Goal: Task Accomplishment & Management: Manage account settings

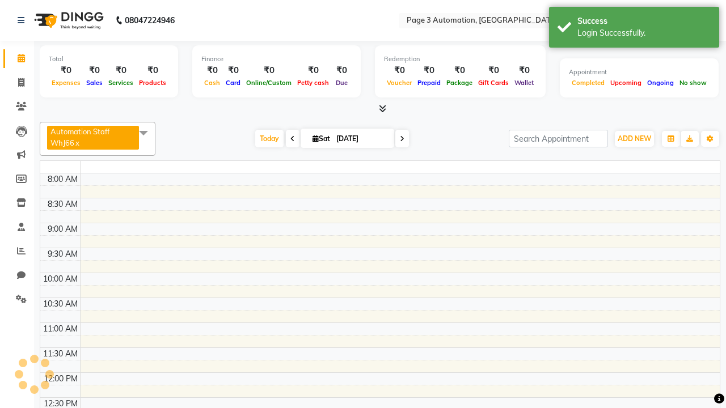
select select "en"
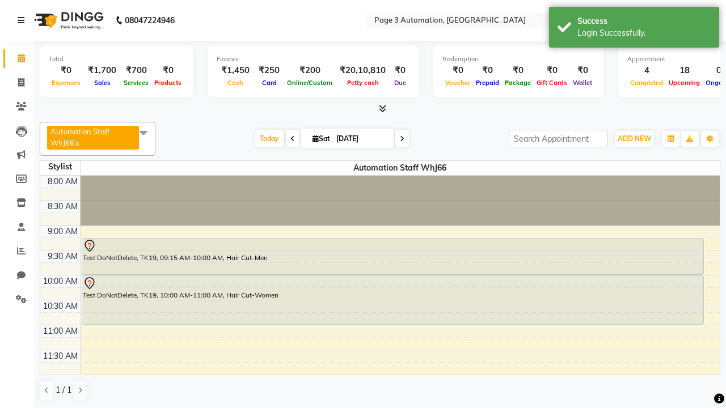
click at [23, 20] on icon at bounding box center [21, 20] width 7 height 8
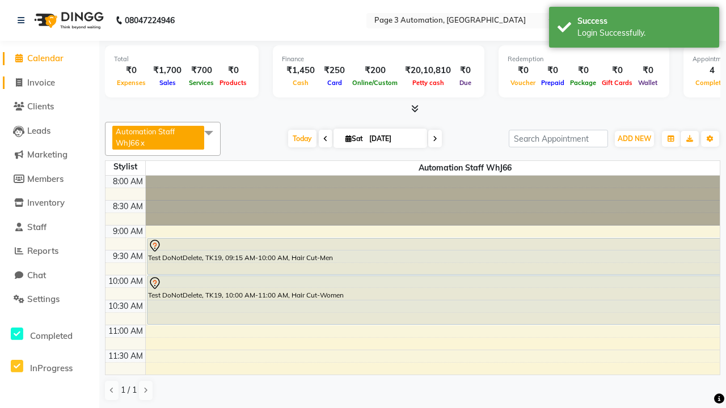
click at [49, 82] on span "Invoice" at bounding box center [41, 82] width 28 height 11
select select "2774"
select select "service"
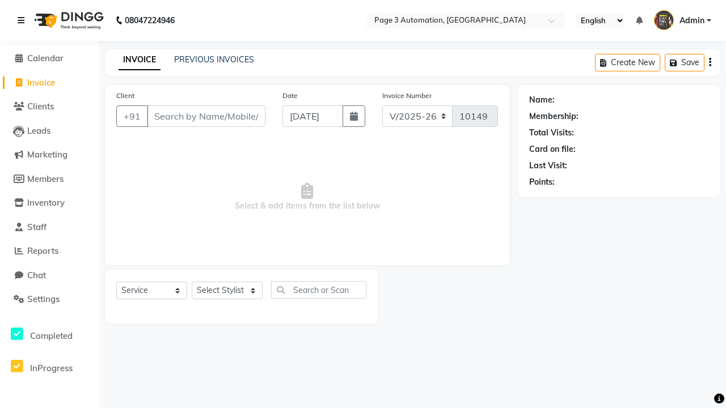
click at [23, 20] on icon at bounding box center [21, 20] width 7 height 8
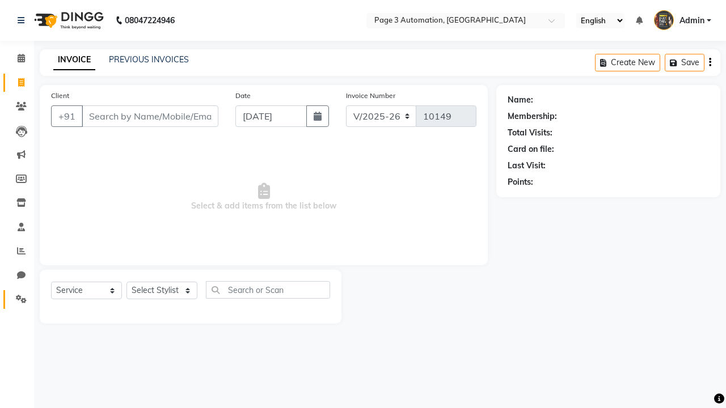
click at [17, 299] on icon at bounding box center [21, 299] width 11 height 9
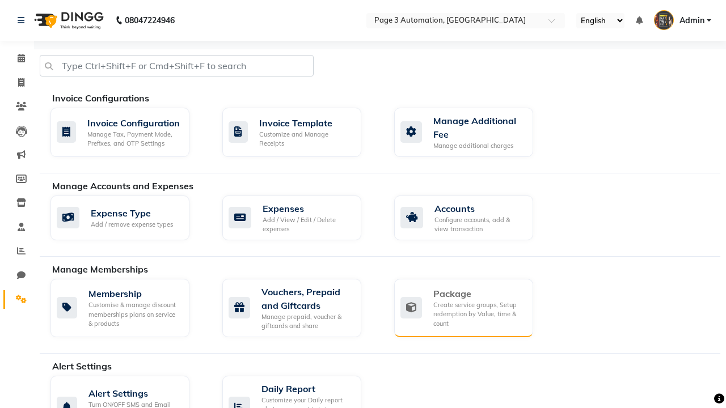
click at [478, 294] on div "Package" at bounding box center [478, 294] width 91 height 14
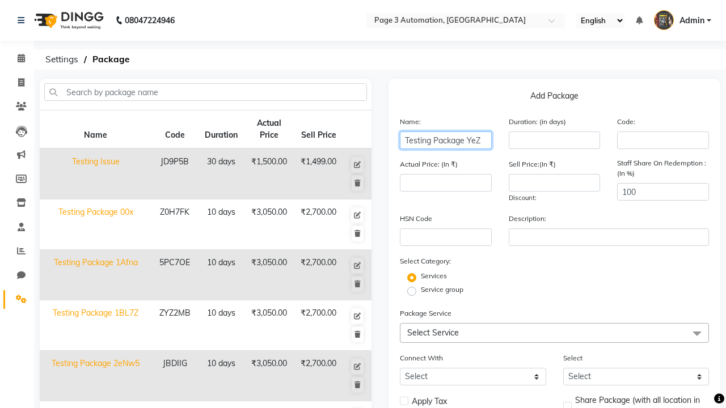
type input "Testing Package YeZ"
type input "10"
type input "3050"
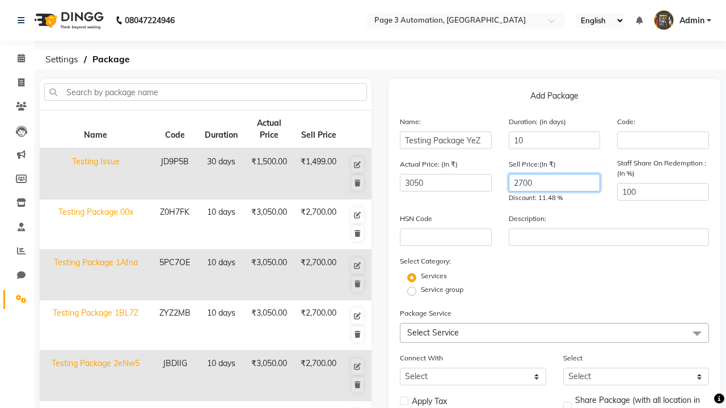
type input "2700"
click at [554, 333] on span "Select Service" at bounding box center [554, 333] width 309 height 20
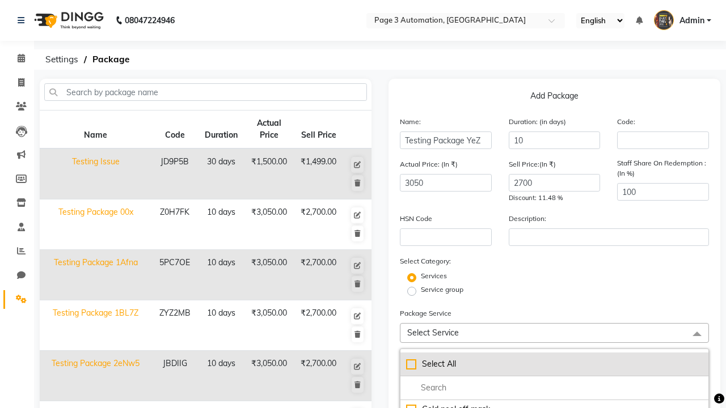
click at [554, 364] on div "Select All" at bounding box center [554, 364] width 297 height 12
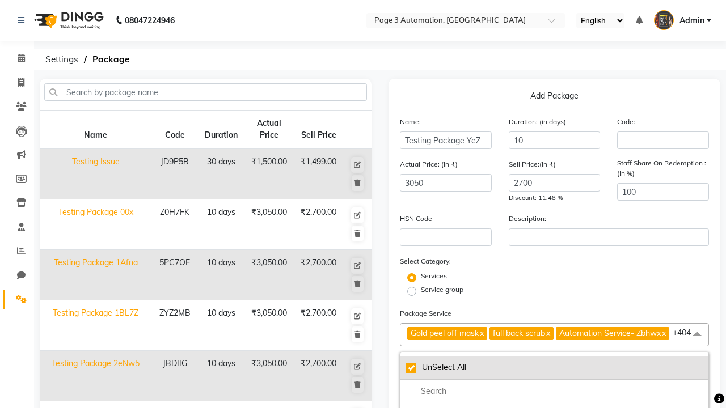
checkbox input "true"
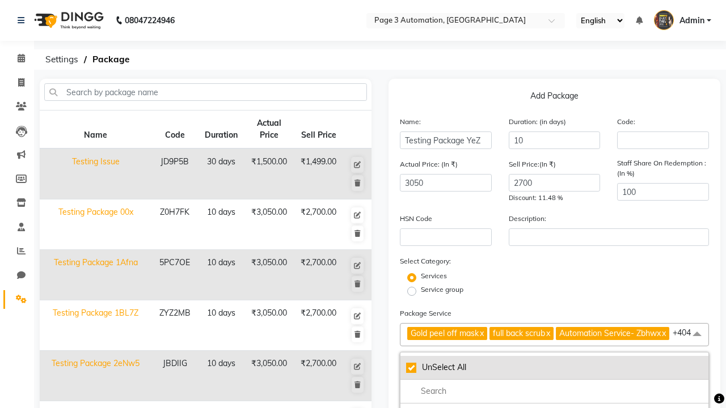
checkbox input "true"
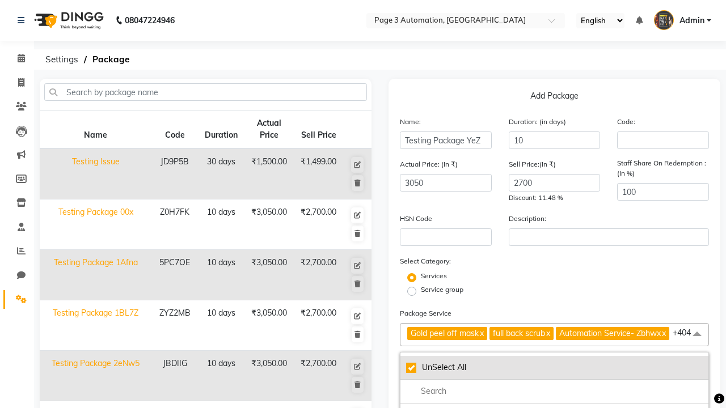
checkbox input "true"
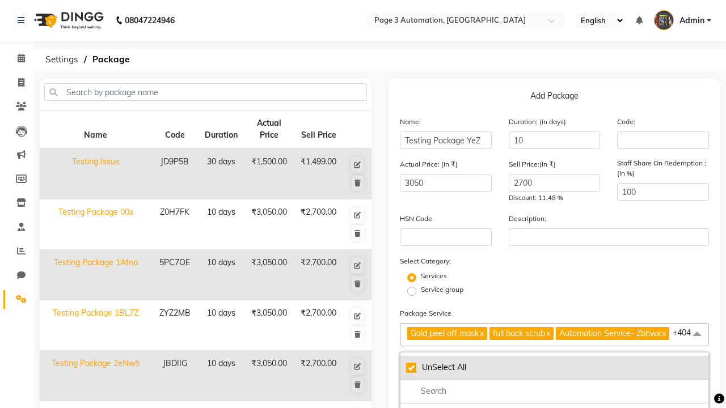
checkbox input "true"
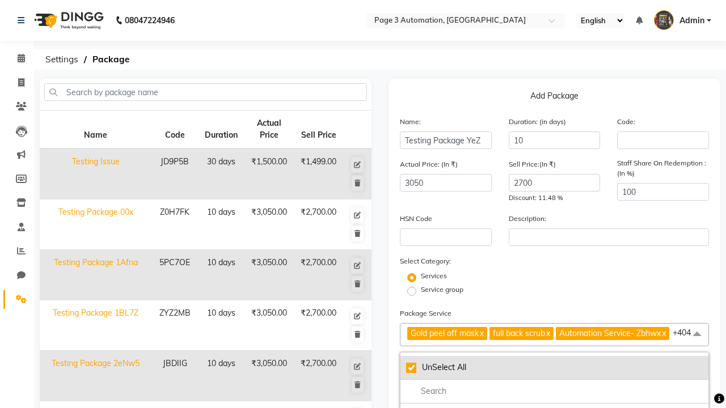
checkbox input "true"
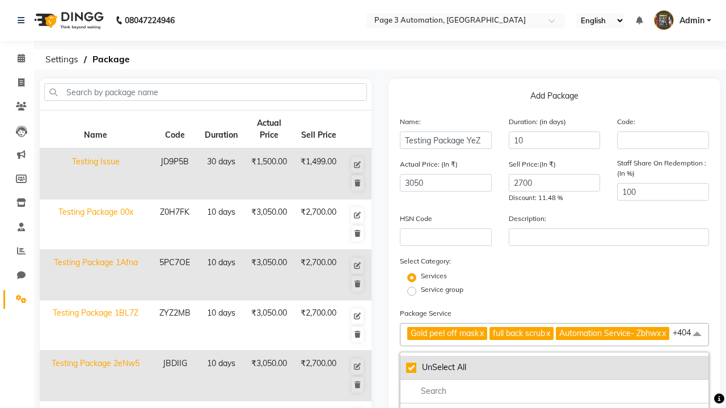
checkbox input "true"
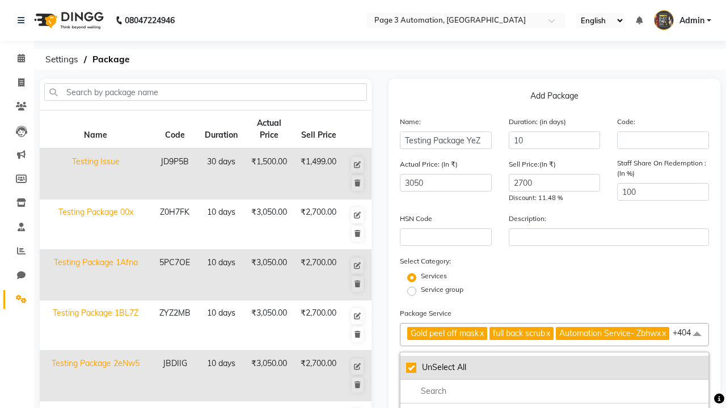
checkbox input "true"
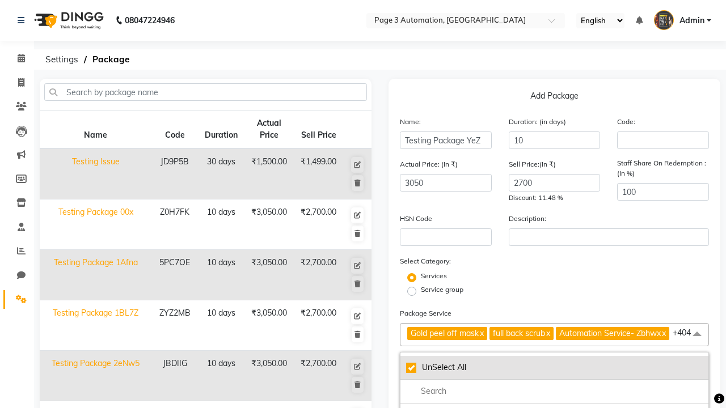
checkbox input "true"
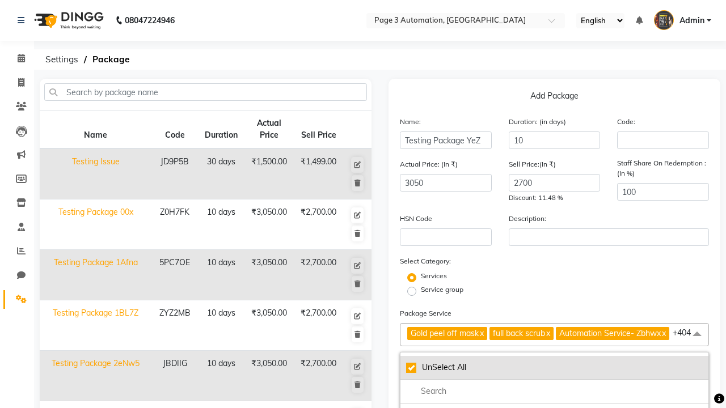
checkbox input "true"
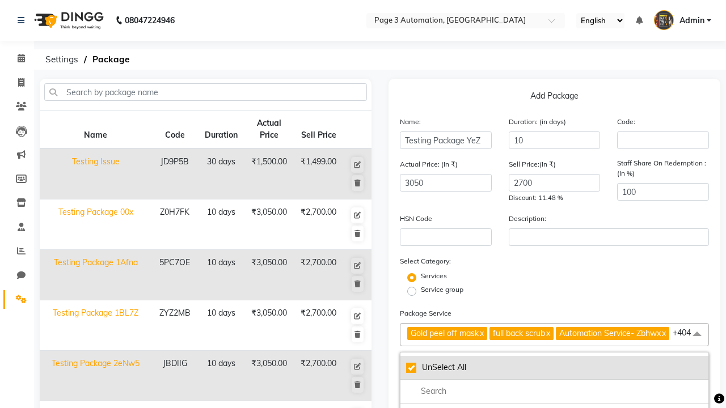
checkbox input "true"
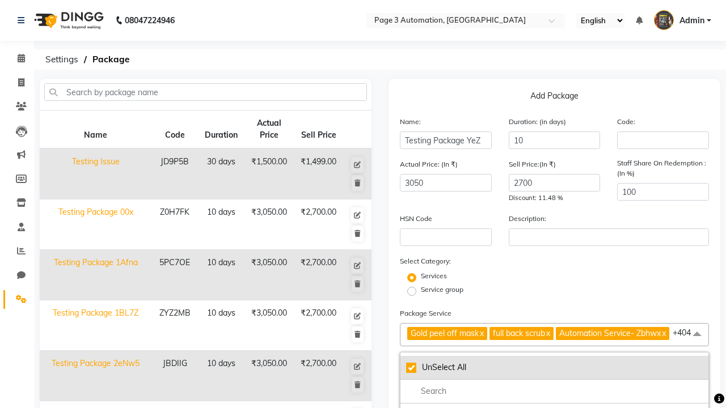
checkbox input "true"
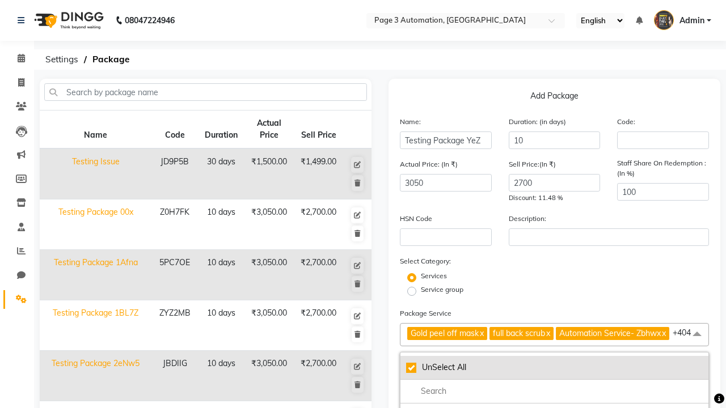
checkbox input "true"
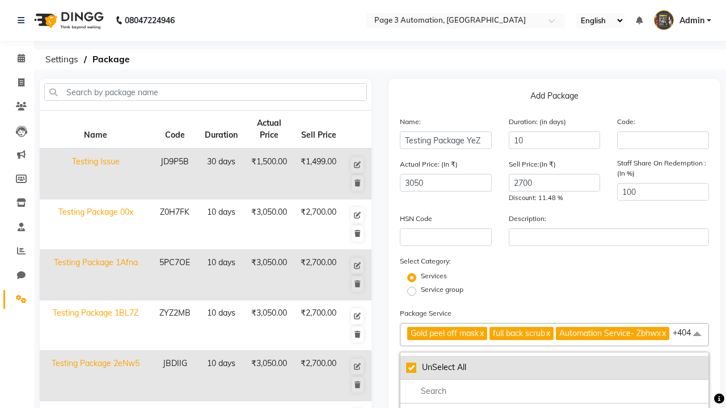
checkbox input "true"
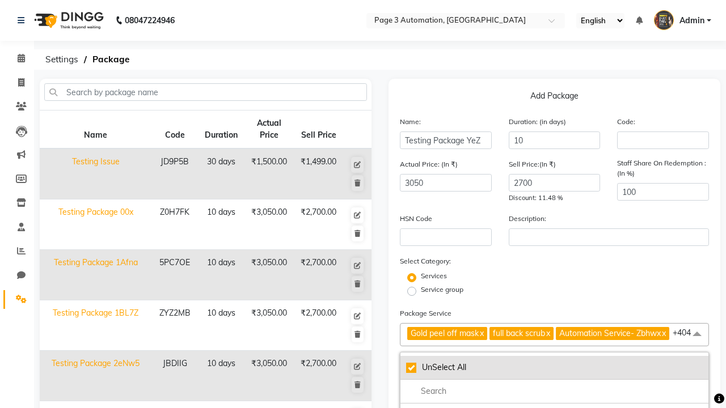
checkbox input "true"
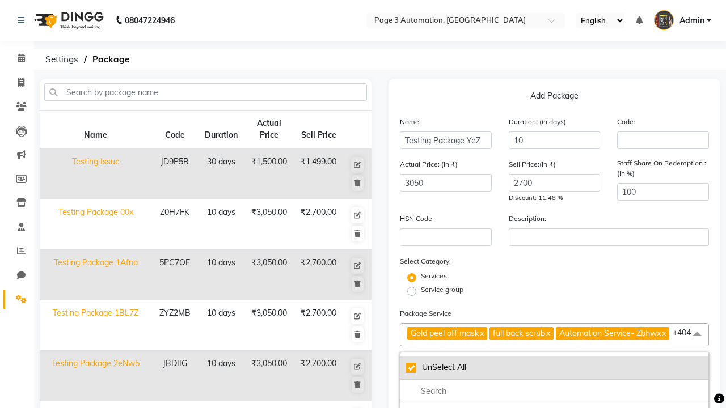
checkbox input "true"
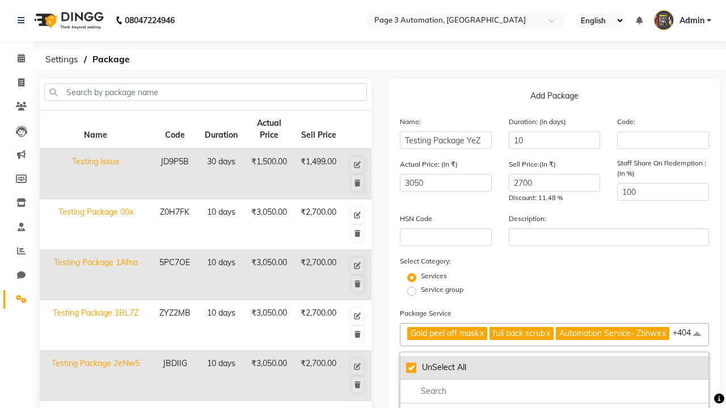
checkbox input "true"
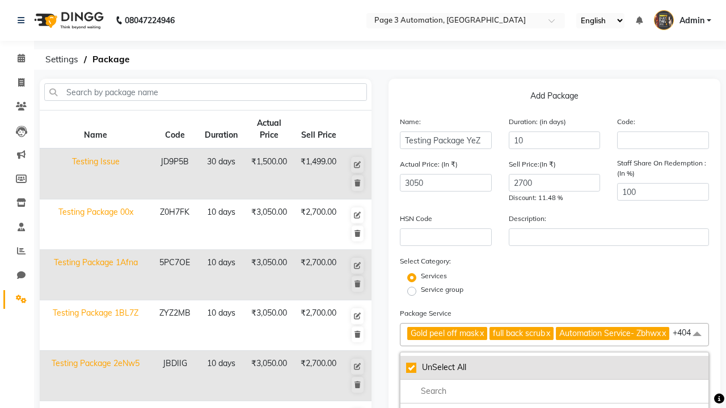
checkbox input "true"
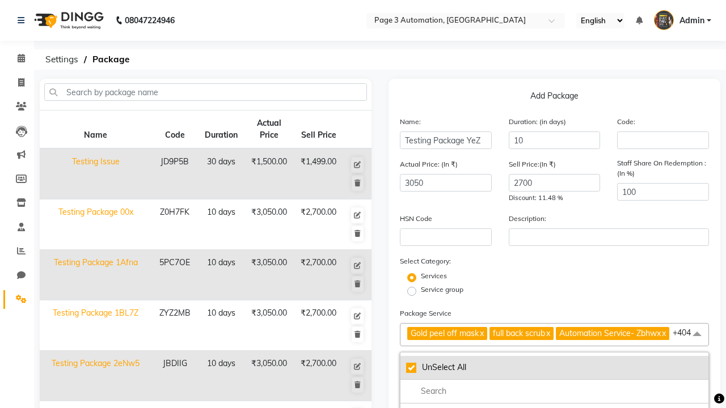
checkbox input "true"
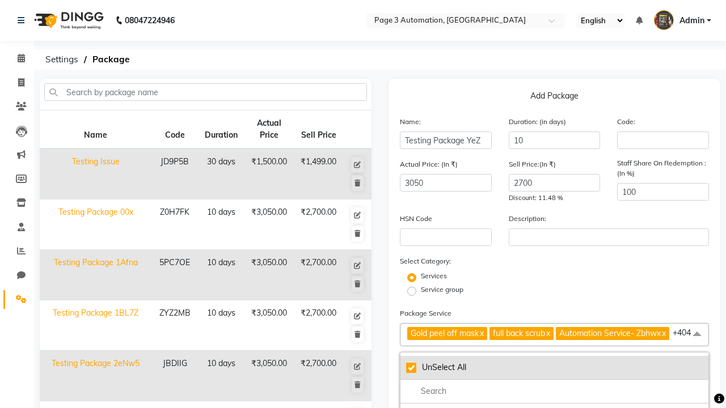
checkbox input "true"
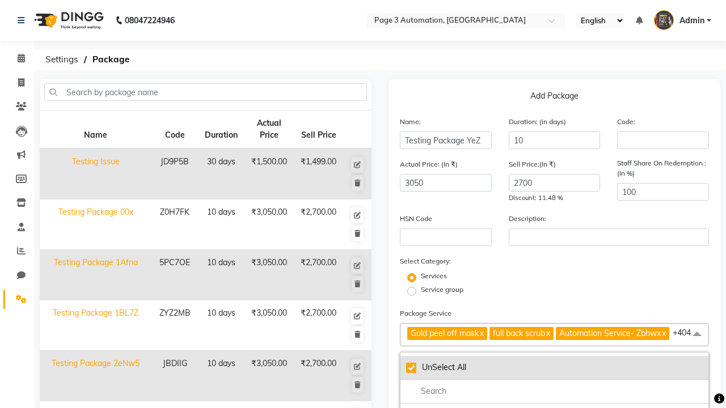
checkbox input "true"
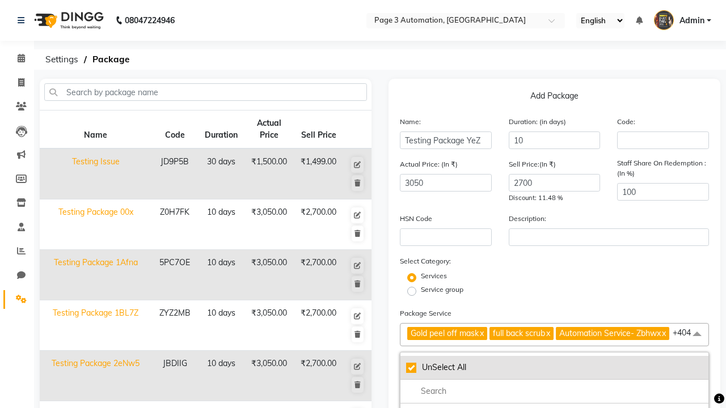
checkbox input "true"
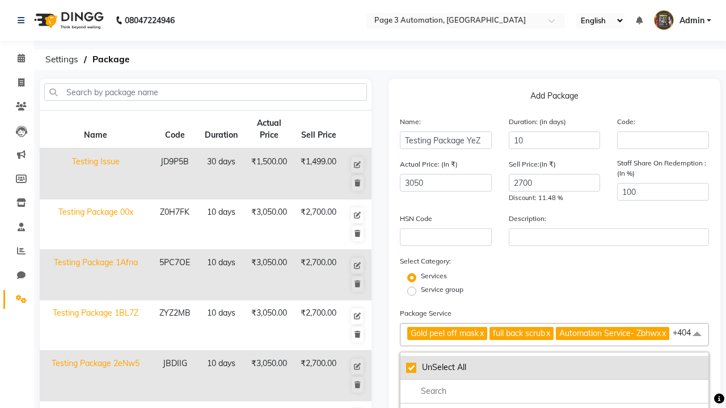
checkbox input "true"
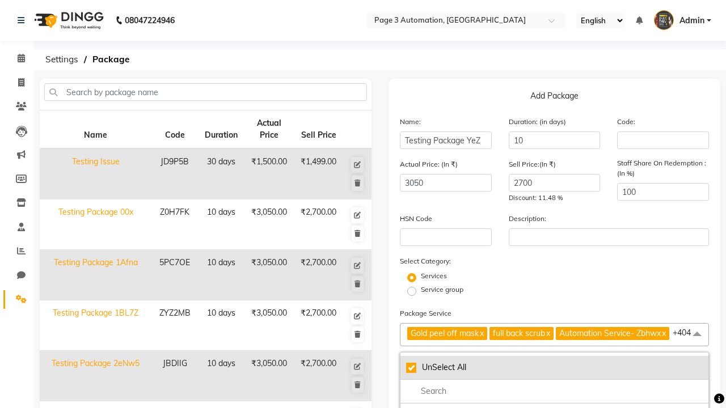
checkbox input "true"
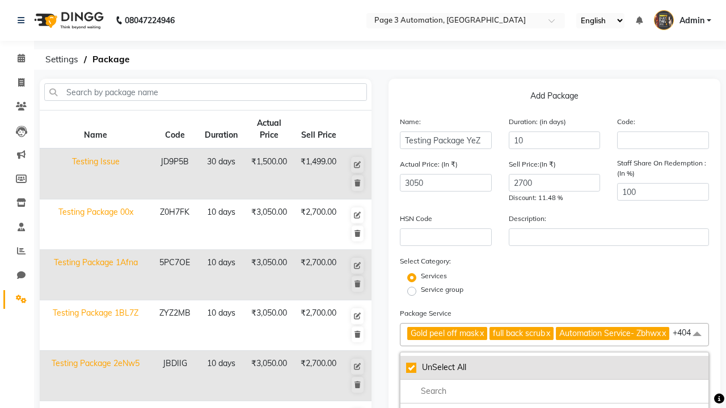
checkbox input "true"
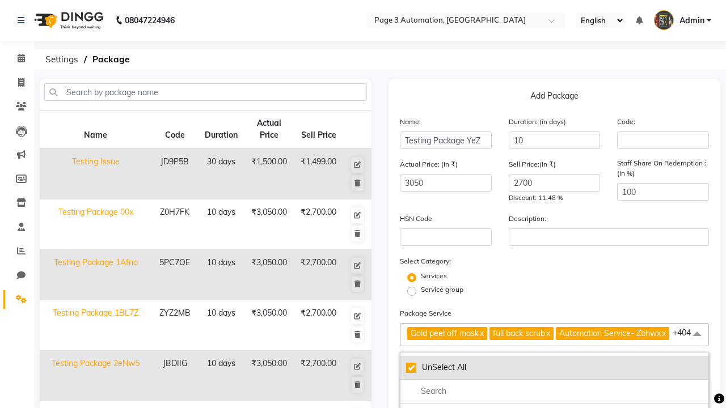
checkbox input "true"
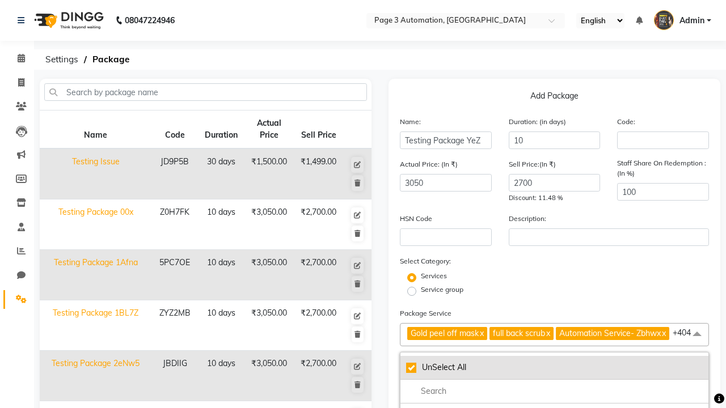
checkbox input "true"
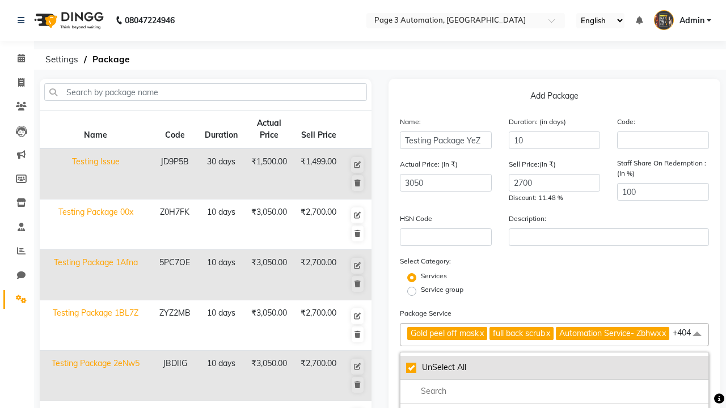
checkbox input "true"
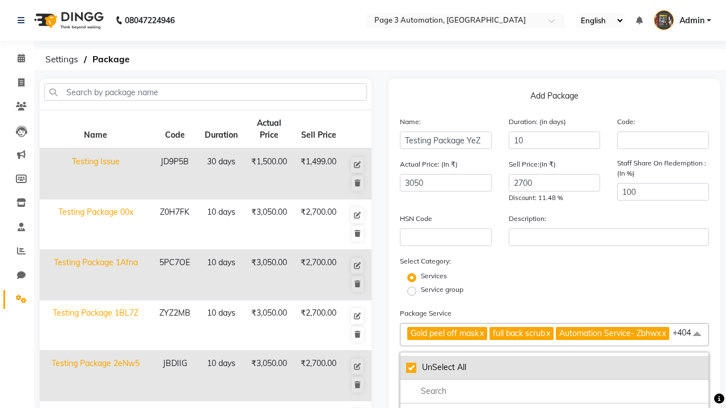
checkbox input "true"
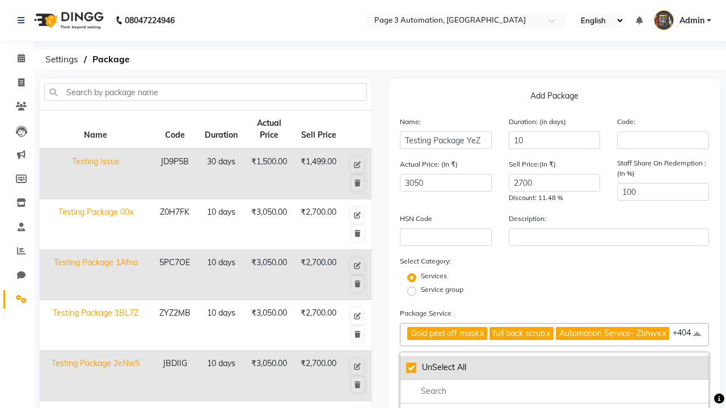
checkbox input "true"
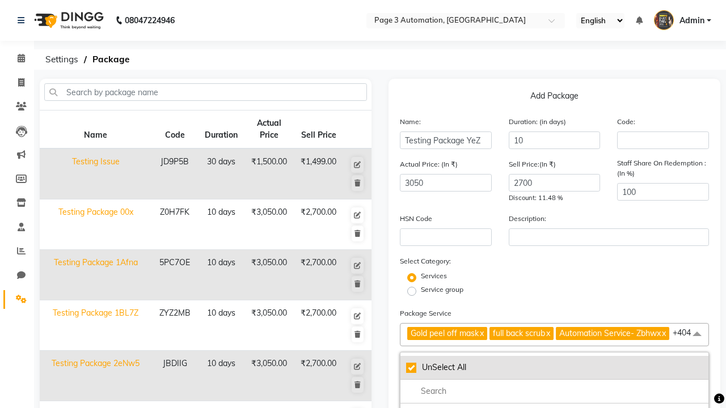
checkbox input "true"
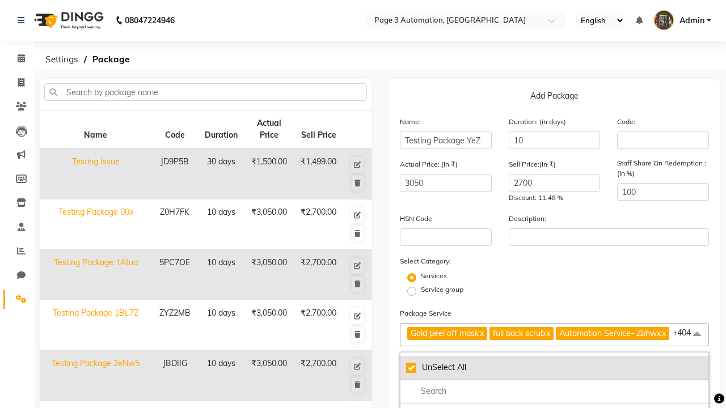
checkbox input "true"
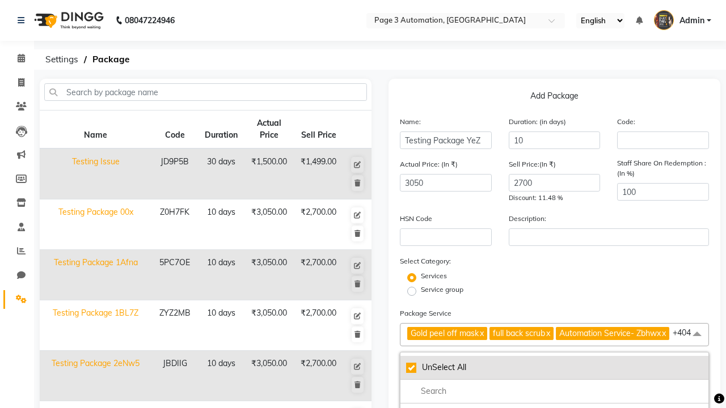
checkbox input "true"
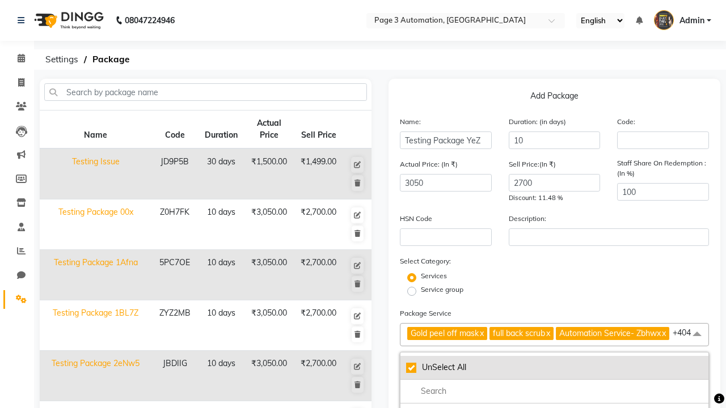
checkbox input "true"
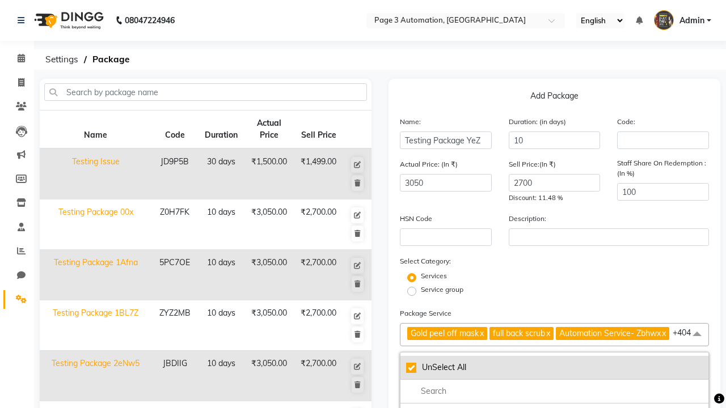
checkbox input "true"
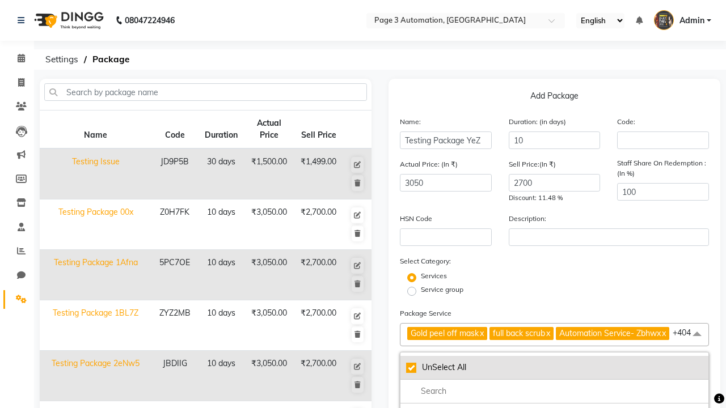
checkbox input "true"
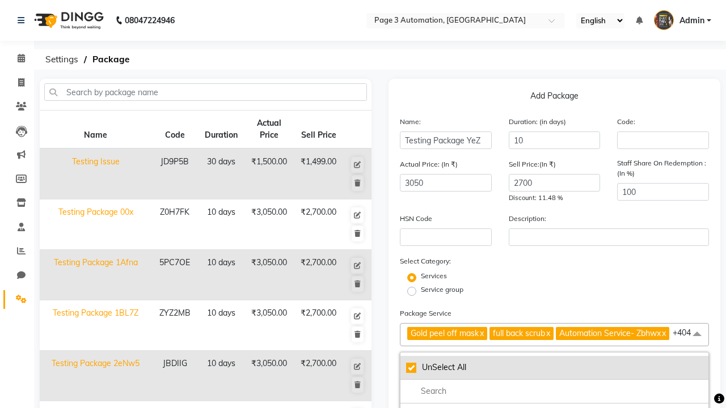
checkbox input "true"
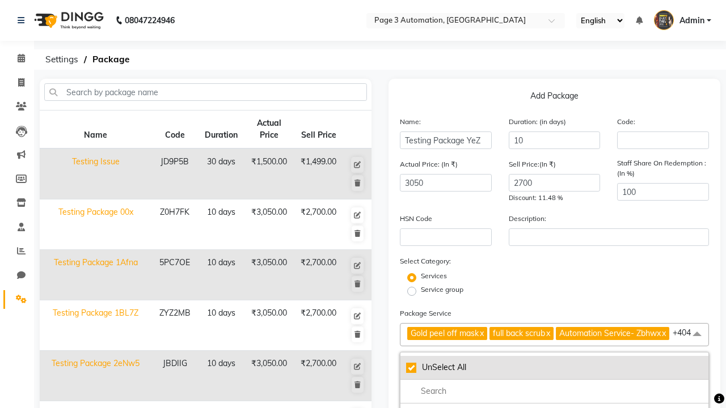
checkbox input "true"
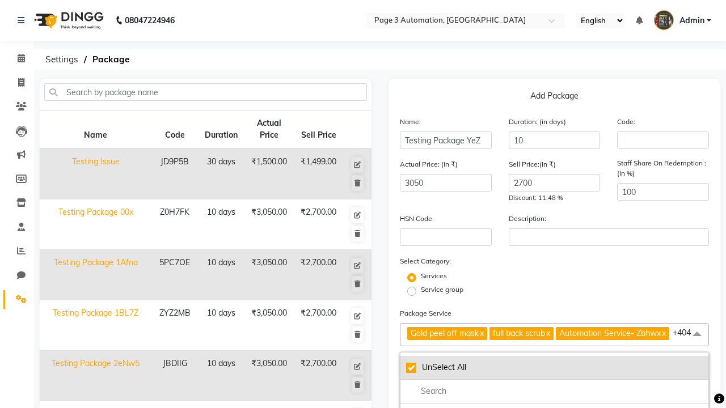
checkbox input "true"
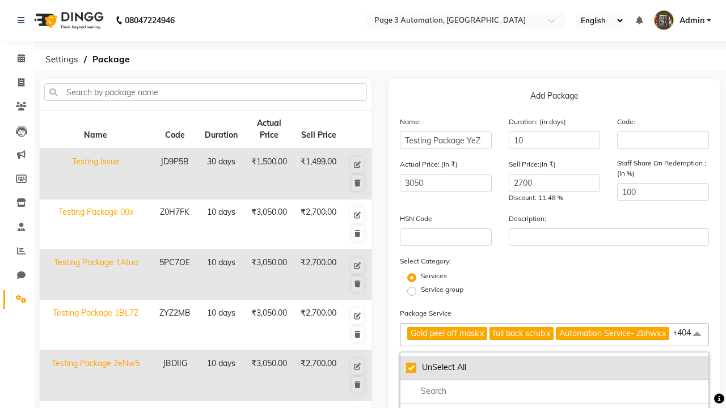
checkbox input "true"
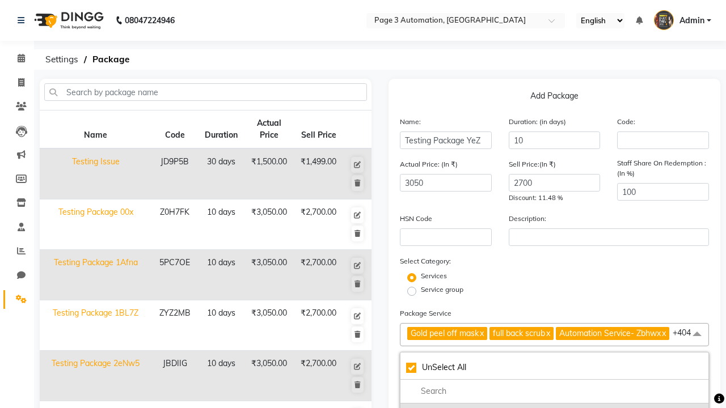
click at [554, 407] on div "Gold peel off mask" at bounding box center [554, 413] width 297 height 12
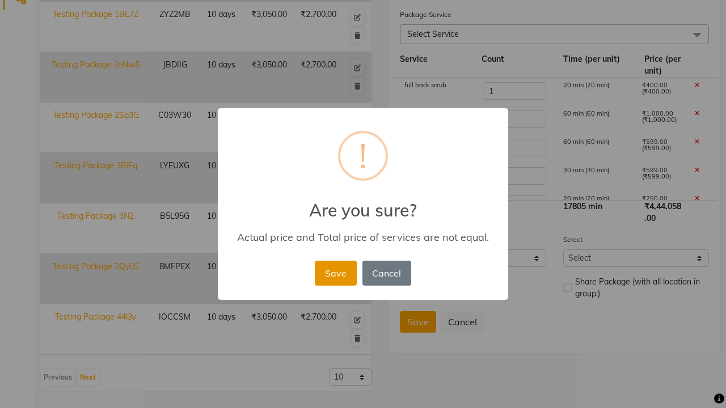
click at [335, 273] on button "Save" at bounding box center [335, 273] width 41 height 25
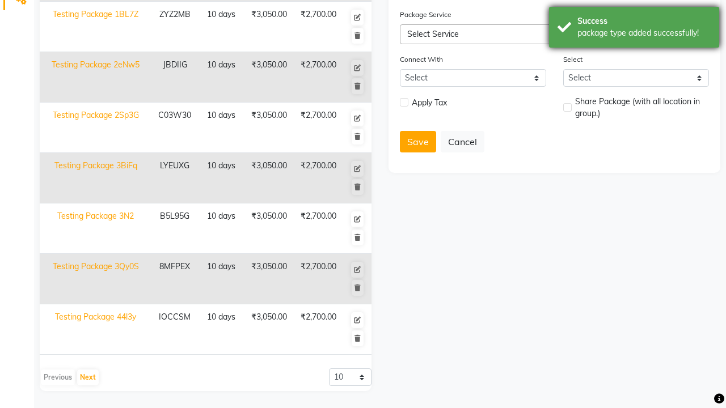
click at [634, 29] on div "package type added successfully!" at bounding box center [643, 33] width 133 height 12
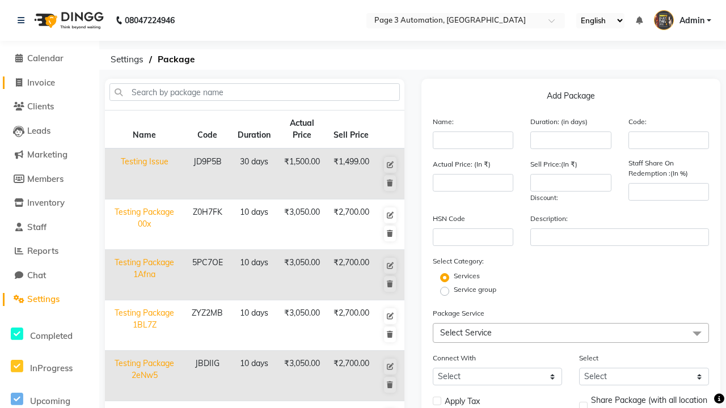
click at [49, 82] on span "Invoice" at bounding box center [41, 82] width 28 height 11
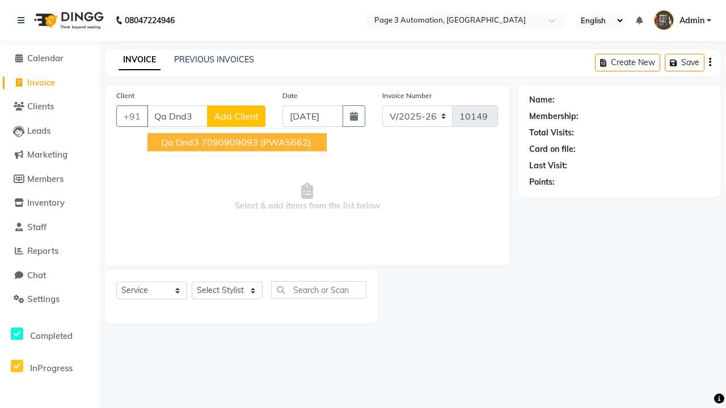
click at [238, 142] on ngb-highlight "7090909093" at bounding box center [229, 142] width 57 height 11
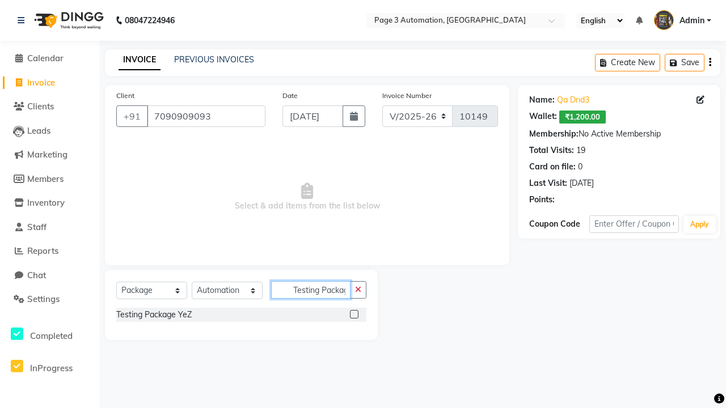
scroll to position [0, 7]
click at [354, 314] on label at bounding box center [354, 314] width 9 height 9
click at [354, 314] on input "checkbox" at bounding box center [353, 314] width 7 height 7
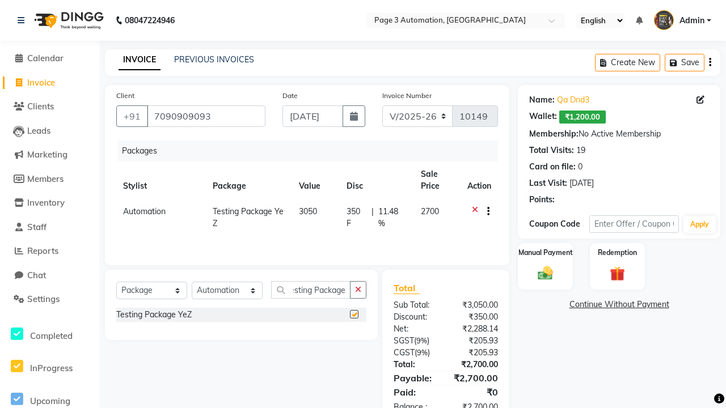
scroll to position [0, 0]
click at [545, 253] on label "Manual Payment" at bounding box center [545, 252] width 57 height 11
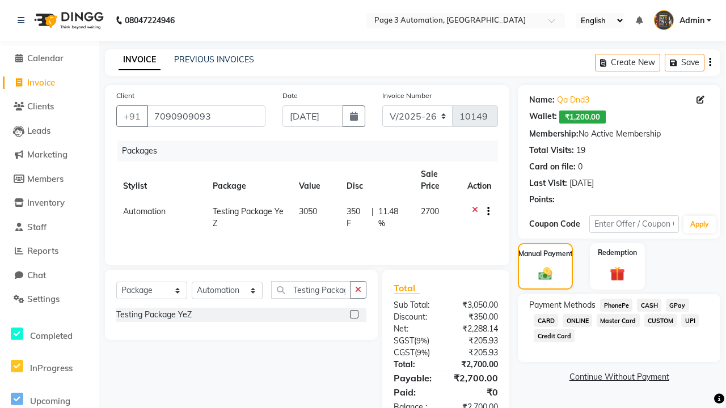
click at [649, 305] on span "CASH" at bounding box center [649, 305] width 24 height 13
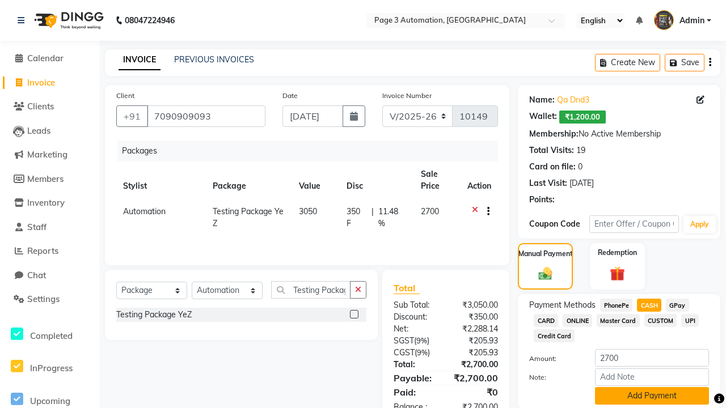
click at [652, 396] on button "Add Payment" at bounding box center [652, 396] width 114 height 18
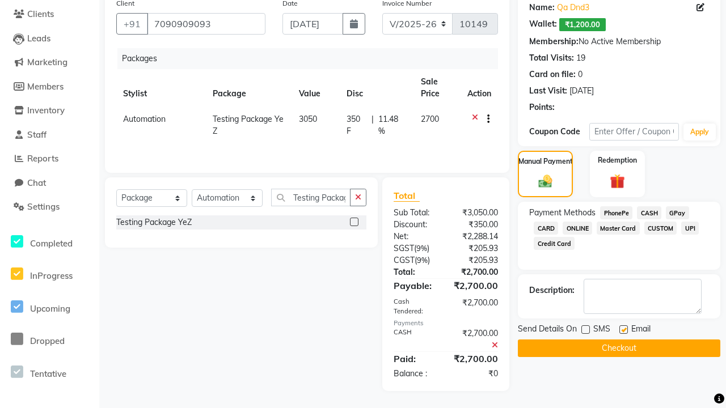
click at [623, 330] on label at bounding box center [623, 330] width 9 height 9
click at [623, 330] on input "checkbox" at bounding box center [622, 330] width 7 height 7
click at [619, 348] on button "Checkout" at bounding box center [619, 349] width 203 height 18
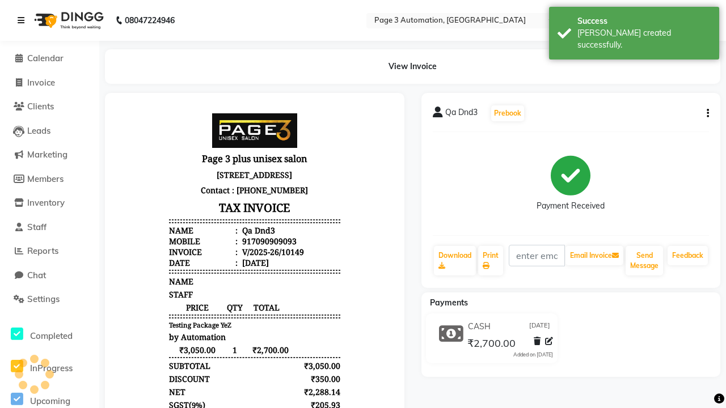
click at [634, 29] on div "[PERSON_NAME] created successfully." at bounding box center [643, 39] width 133 height 24
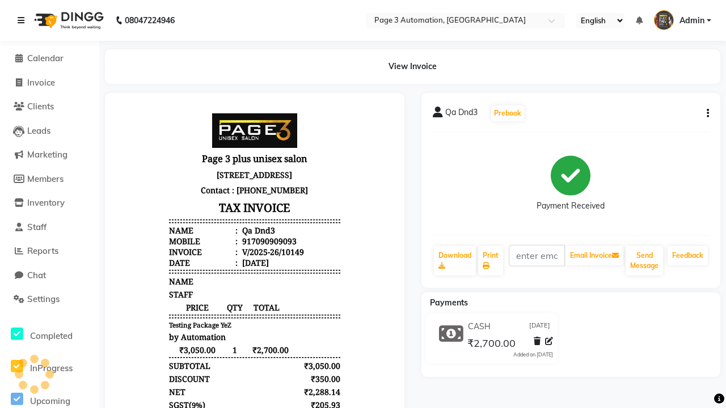
click at [23, 20] on icon at bounding box center [21, 20] width 7 height 8
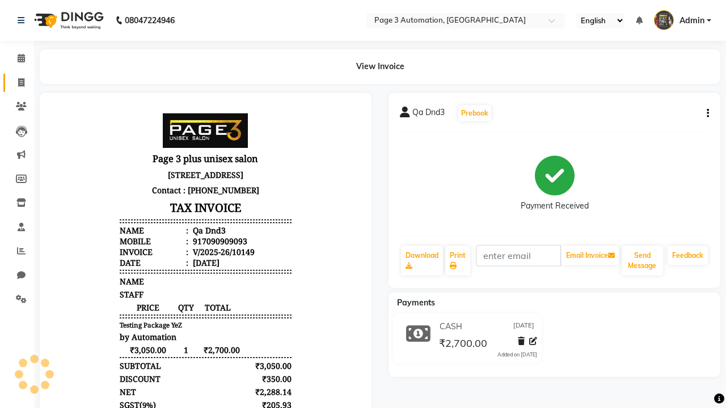
click at [17, 82] on span at bounding box center [21, 83] width 20 height 13
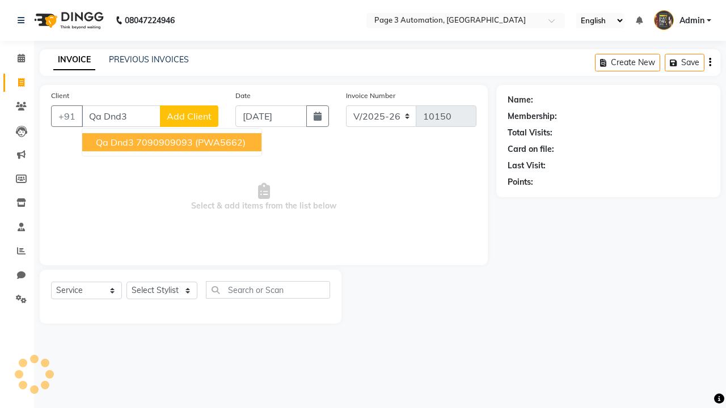
click at [173, 142] on ngb-highlight "7090909093" at bounding box center [164, 142] width 57 height 11
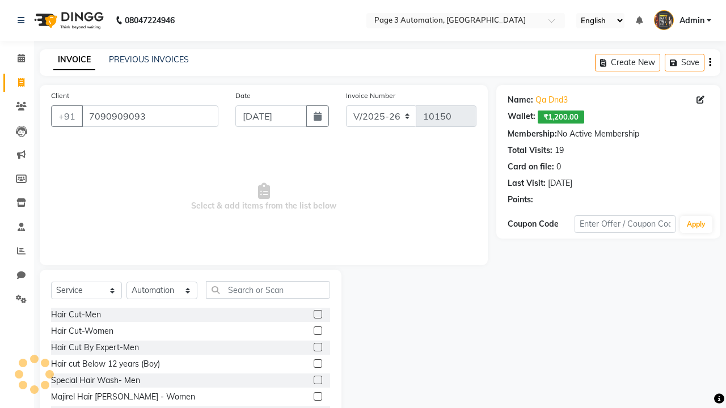
click at [317, 348] on label at bounding box center [318, 347] width 9 height 9
click at [317, 348] on input "checkbox" at bounding box center [317, 347] width 7 height 7
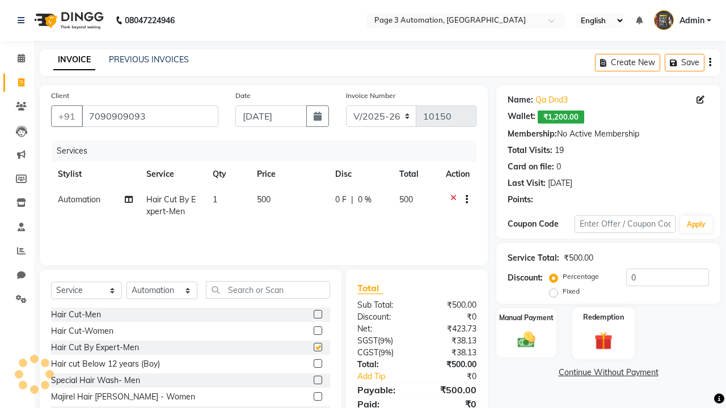
click at [604, 318] on label "Redemption" at bounding box center [603, 317] width 41 height 11
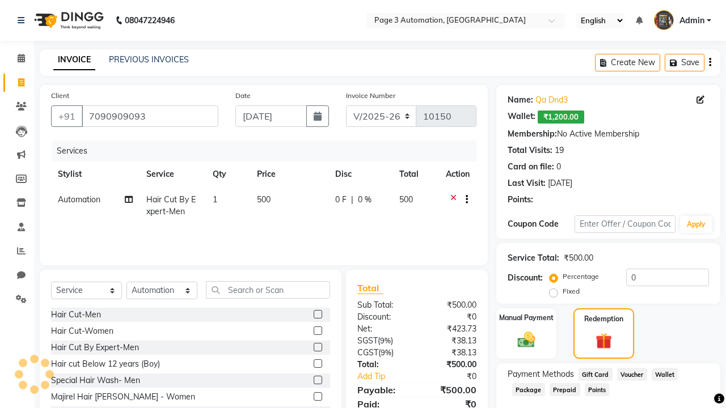
click at [528, 389] on span "Package" at bounding box center [528, 389] width 33 height 13
